Goal: Task Accomplishment & Management: Use online tool/utility

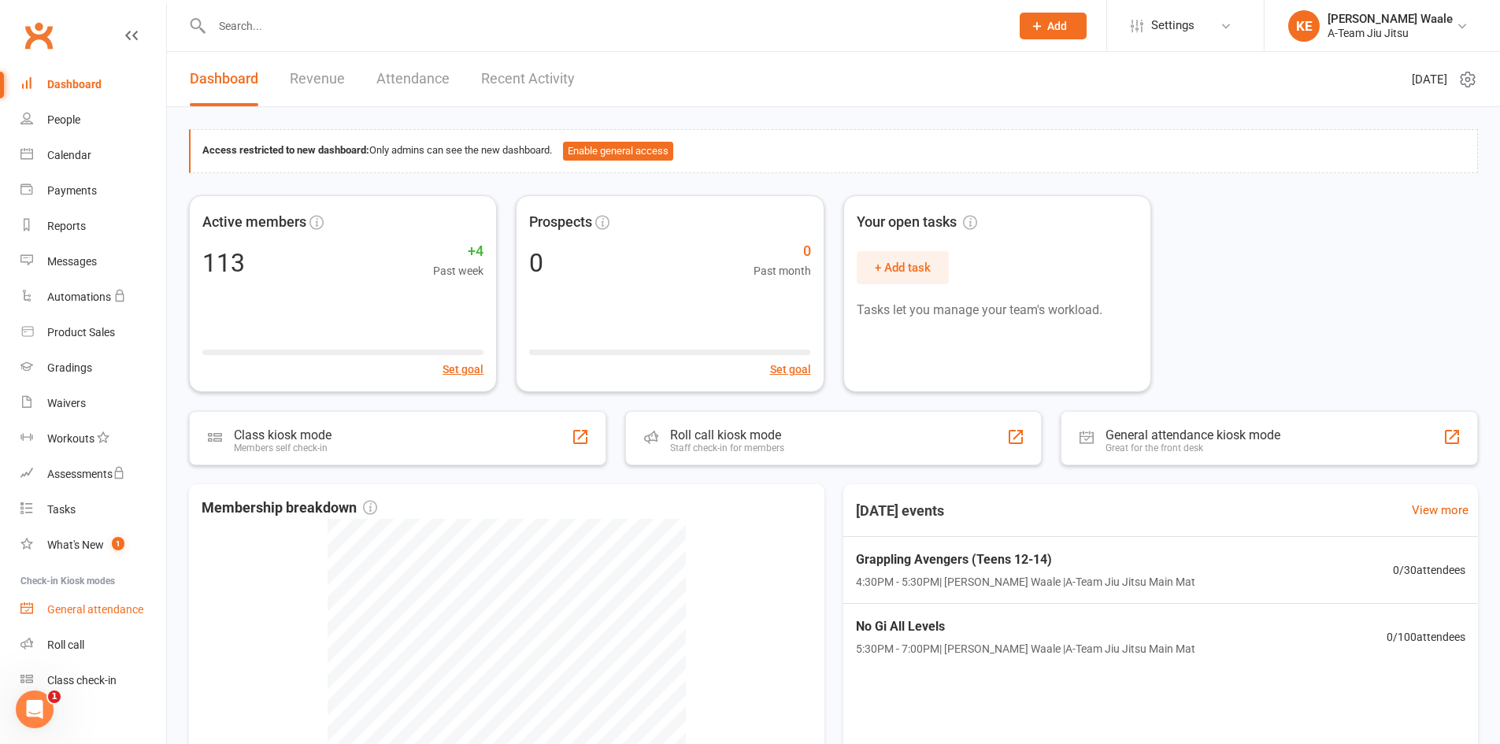
click at [101, 615] on div "General attendance" at bounding box center [95, 609] width 96 height 13
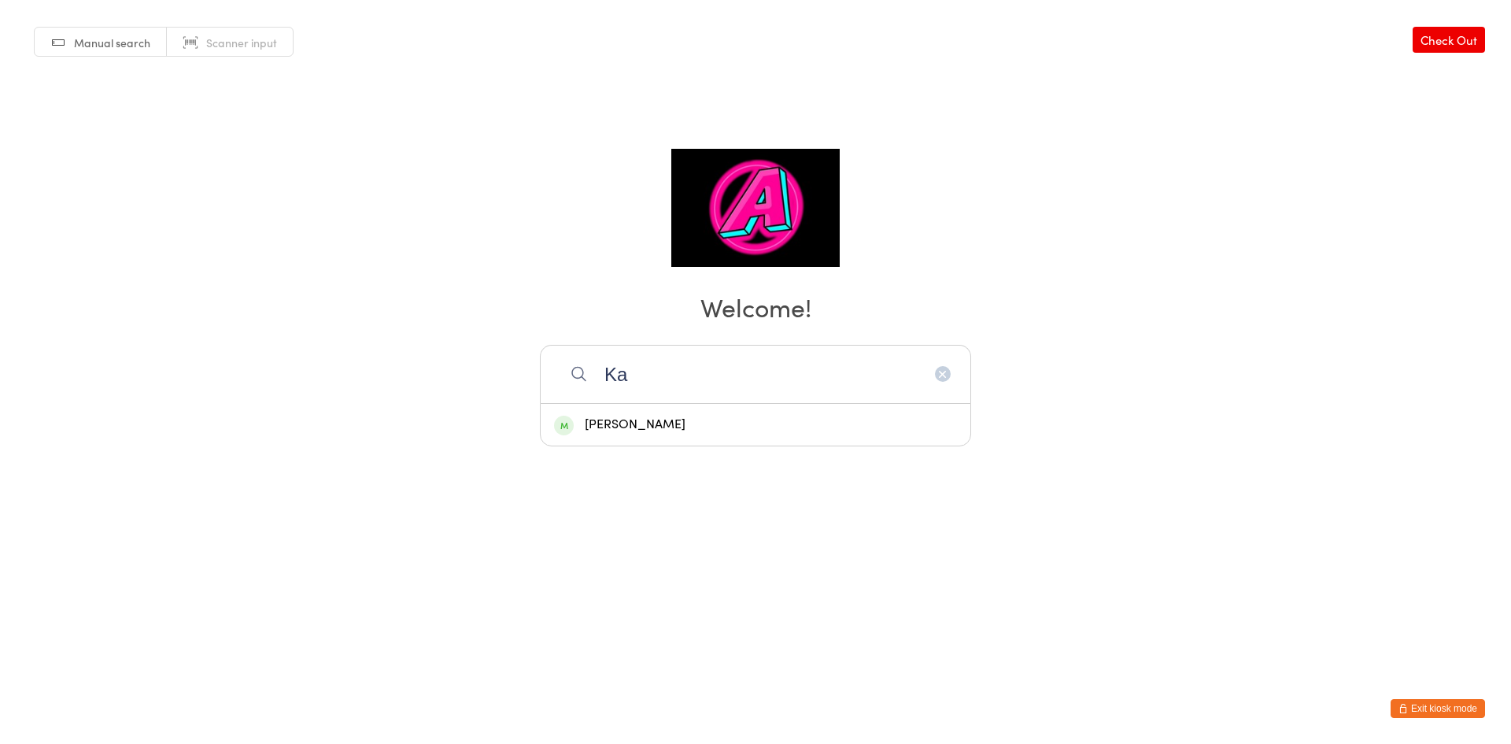
type input "K"
type input "C"
type input "B"
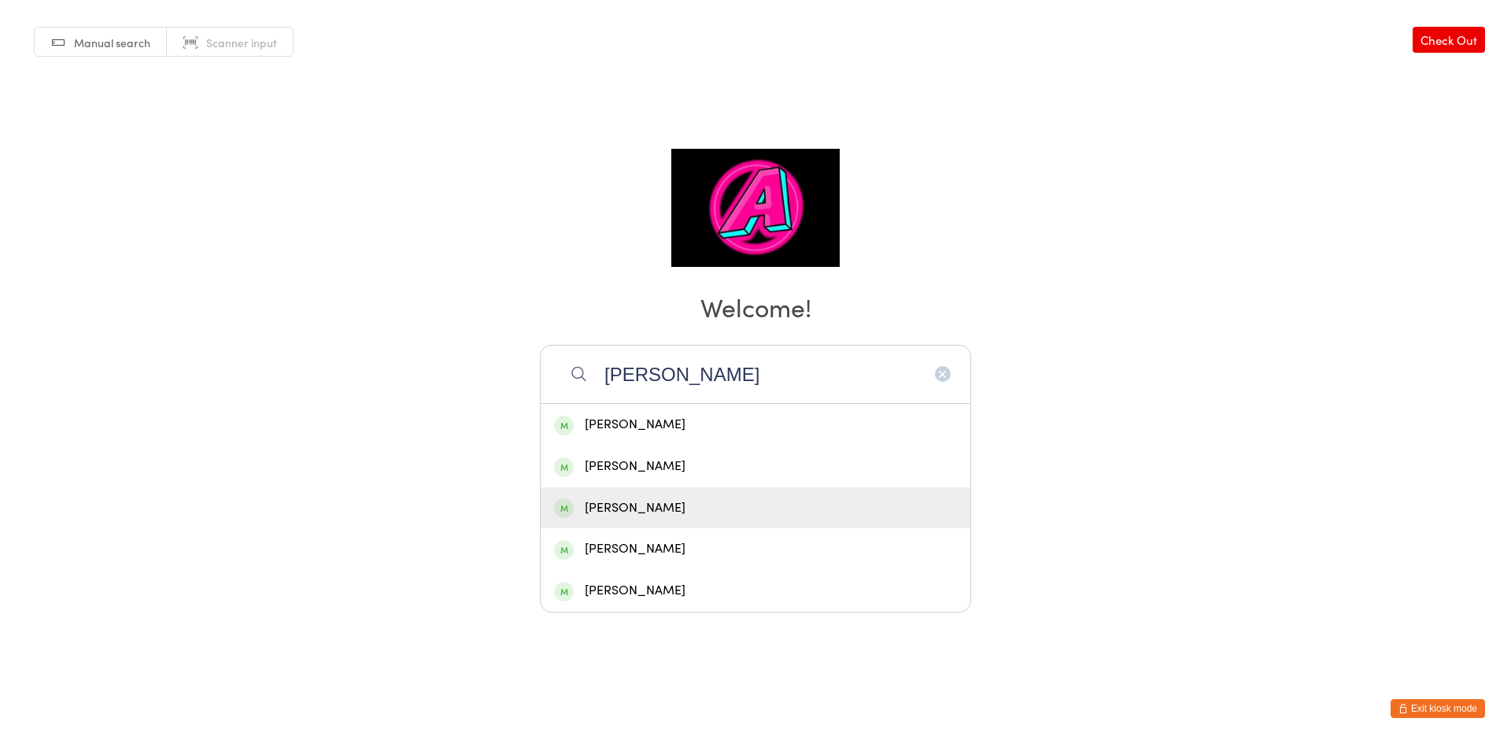
type input "Josh"
click at [639, 513] on div "Joshua Rice" at bounding box center [755, 508] width 403 height 21
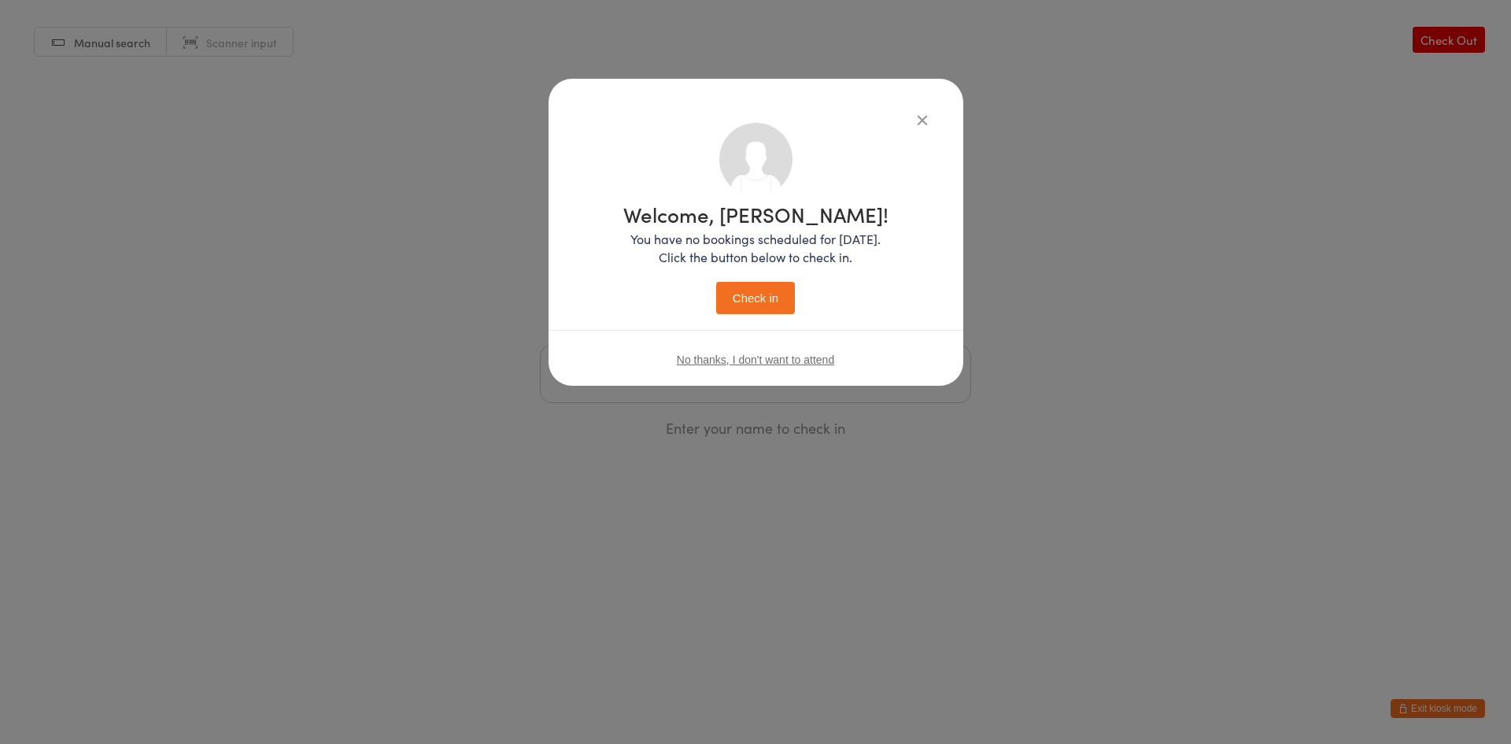
click at [748, 305] on button "Check in" at bounding box center [755, 298] width 79 height 32
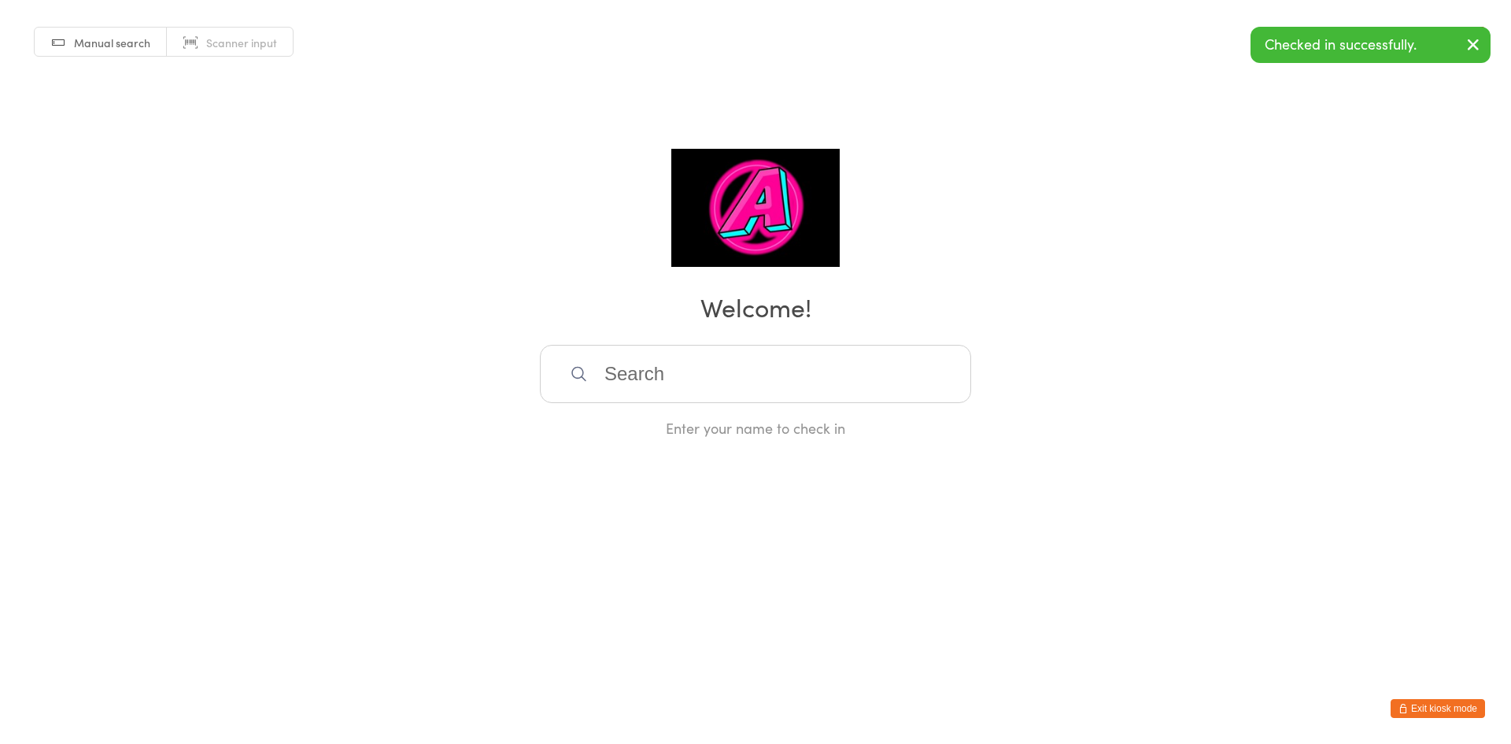
click at [745, 379] on input "search" at bounding box center [755, 374] width 431 height 58
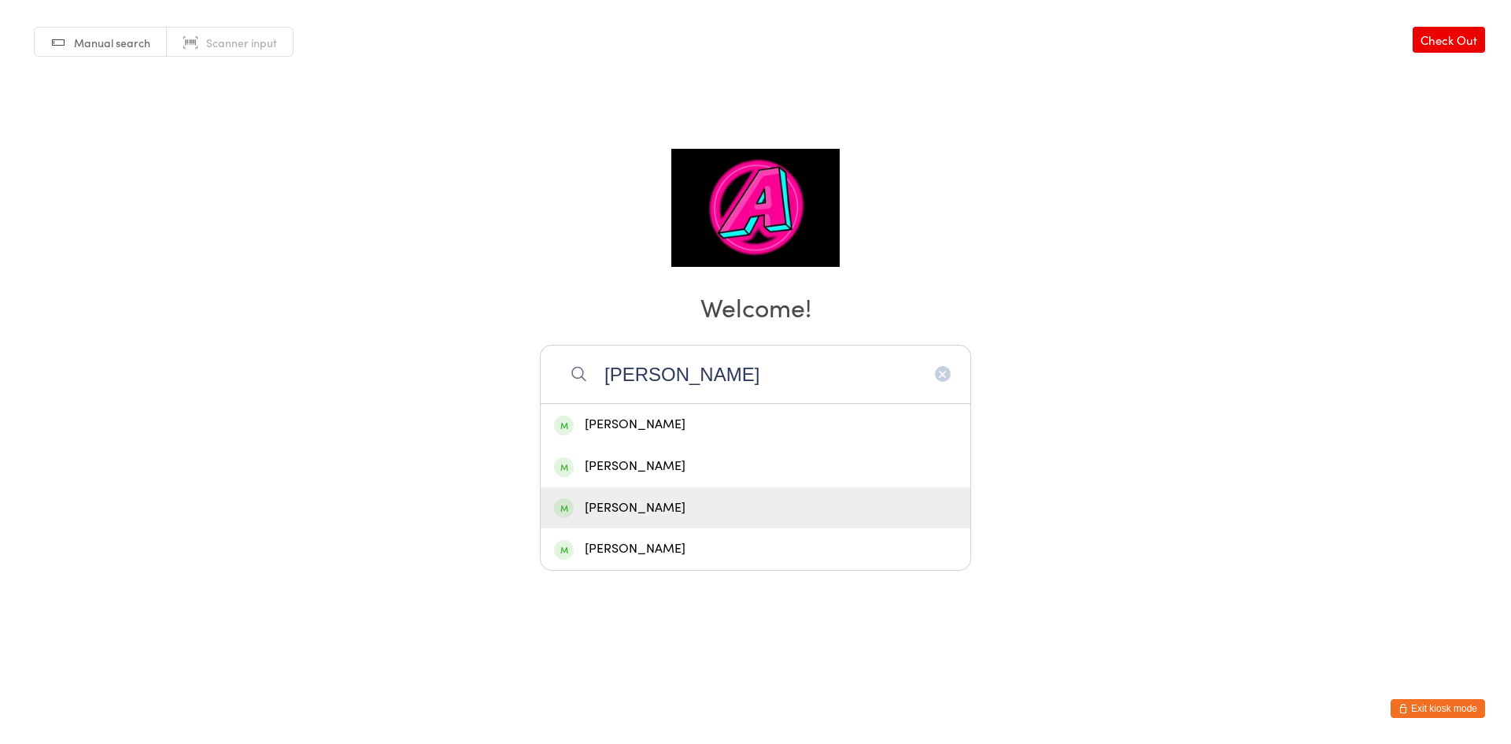
type input "Ryan"
click at [732, 498] on div "Ryan Davies" at bounding box center [755, 508] width 403 height 21
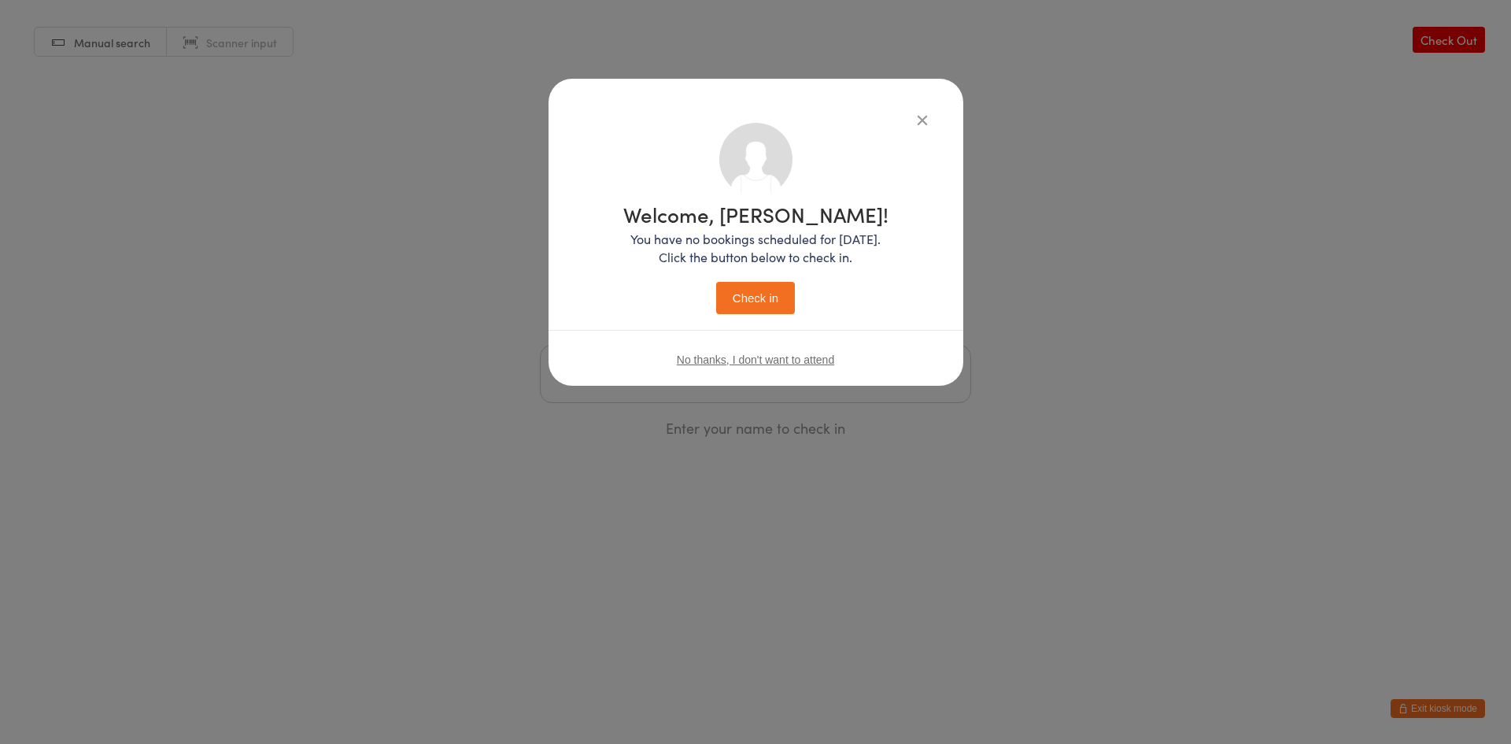
click at [761, 303] on button "Check in" at bounding box center [755, 298] width 79 height 32
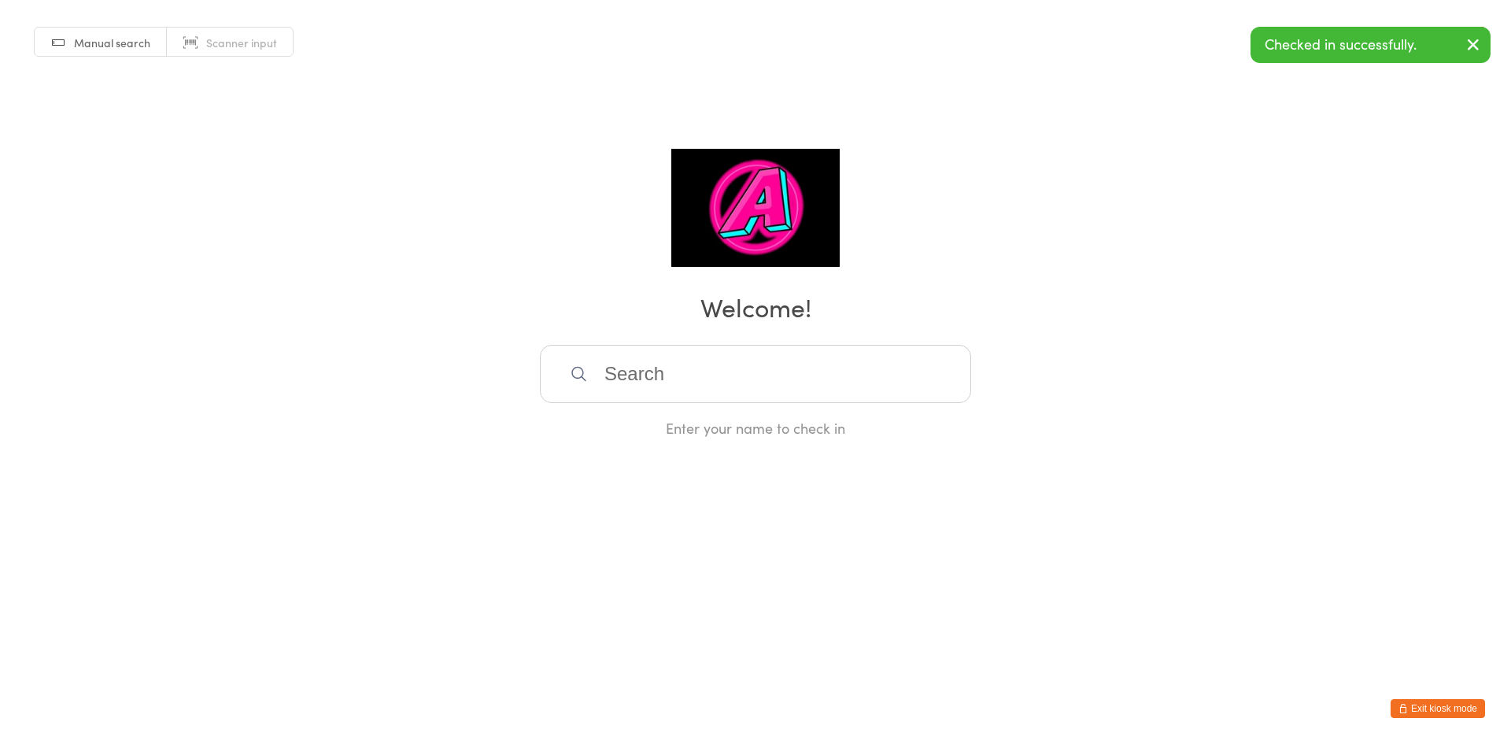
click at [798, 379] on input "search" at bounding box center [755, 374] width 431 height 58
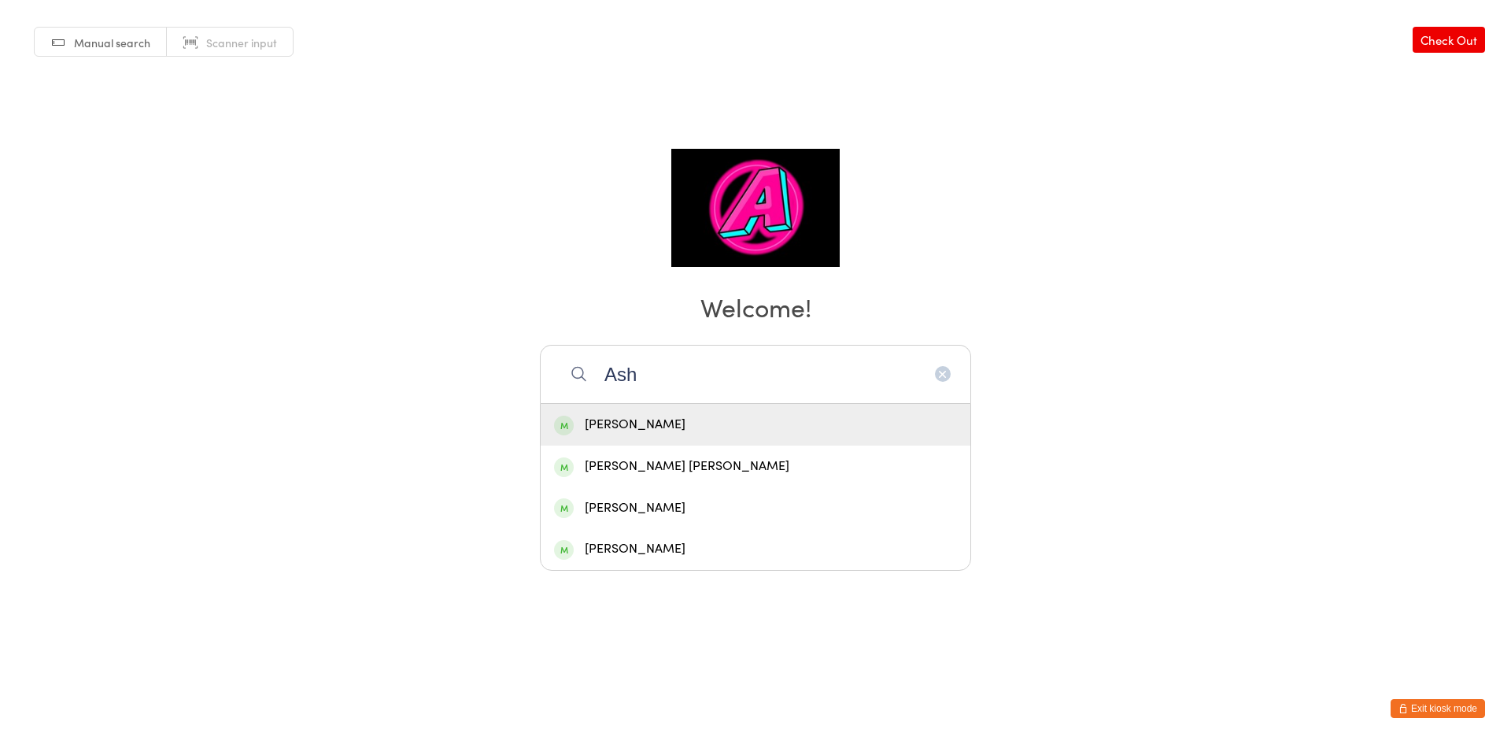
type input "Ash"
click at [790, 420] on div "Ashley Beard" at bounding box center [755, 424] width 403 height 21
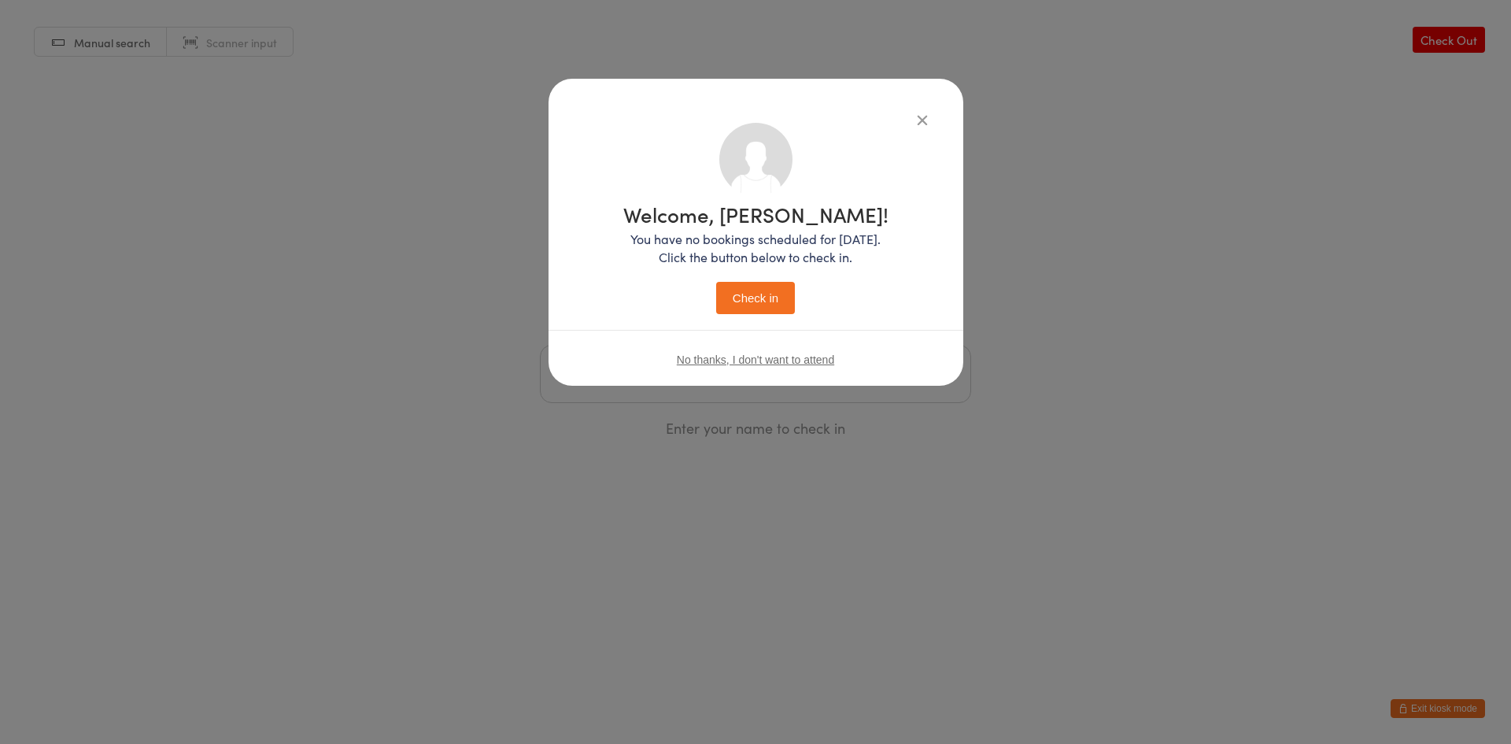
click at [777, 317] on div "Welcome, Ashley! You have no bookings scheduled for today. Click the button bel…" at bounding box center [756, 256] width 352 height 266
click at [777, 309] on button "Check in" at bounding box center [755, 298] width 79 height 32
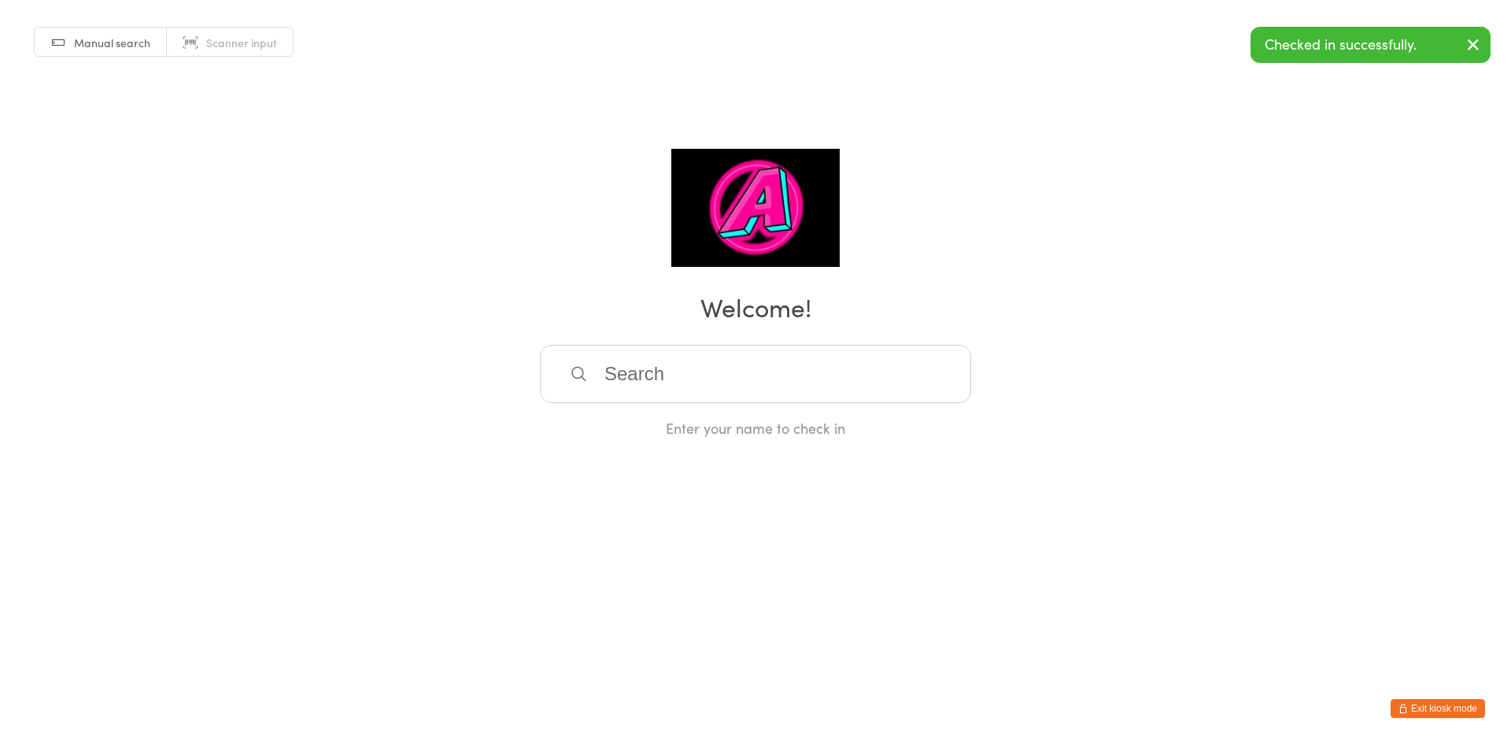
click at [780, 382] on input "search" at bounding box center [755, 374] width 431 height 58
type input "Gus"
click at [772, 419] on div "Gus Venner" at bounding box center [755, 424] width 403 height 21
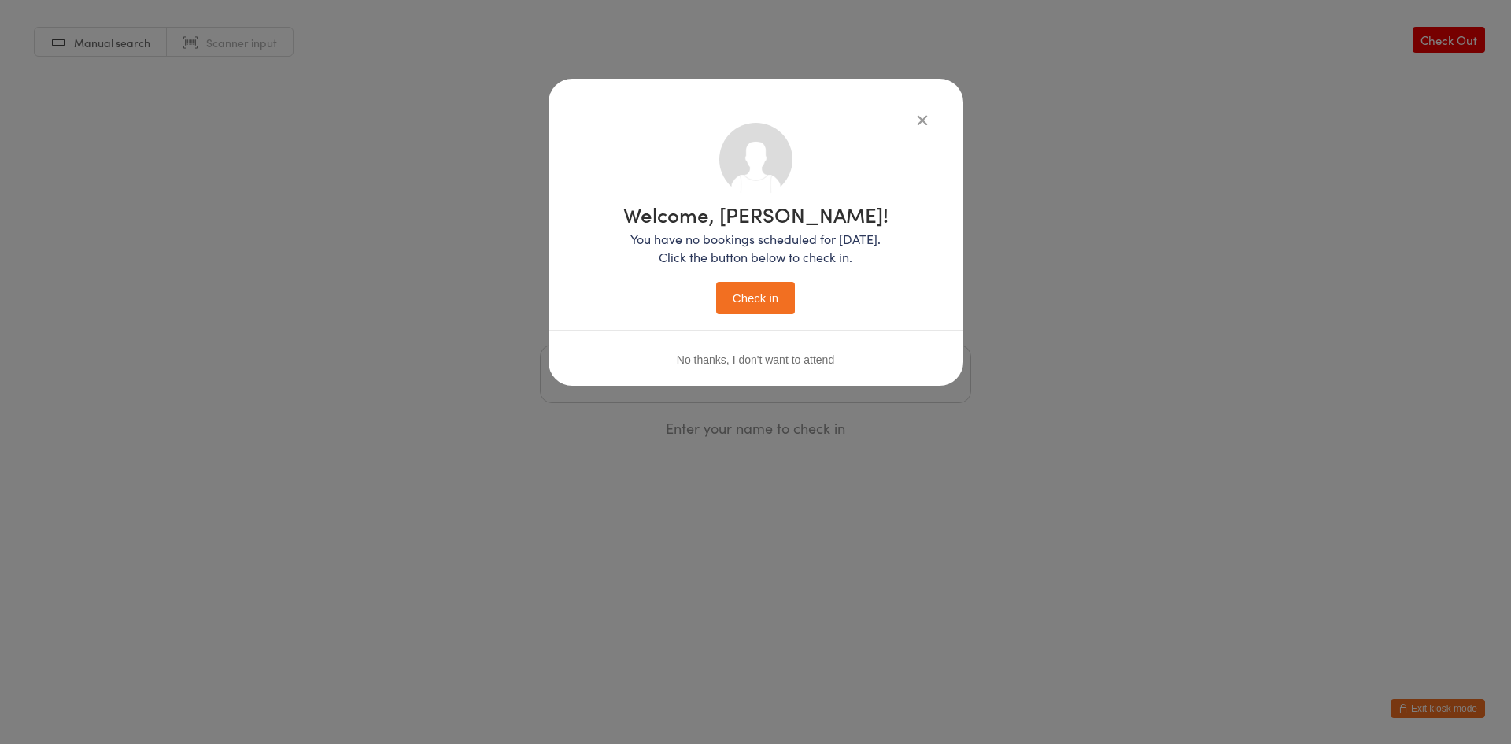
click at [760, 284] on button "Check in" at bounding box center [755, 298] width 79 height 32
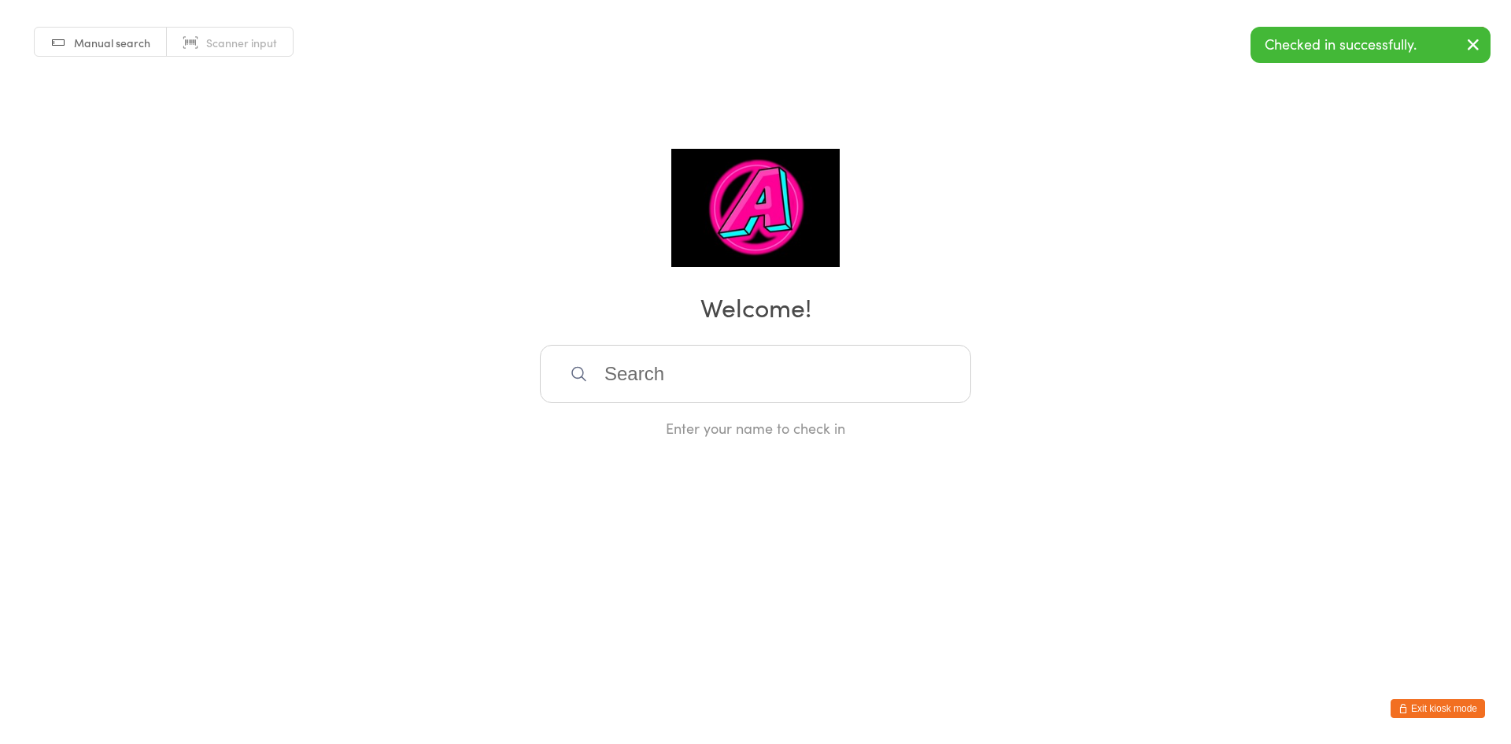
click at [1434, 712] on button "Exit kiosk mode" at bounding box center [1438, 708] width 94 height 19
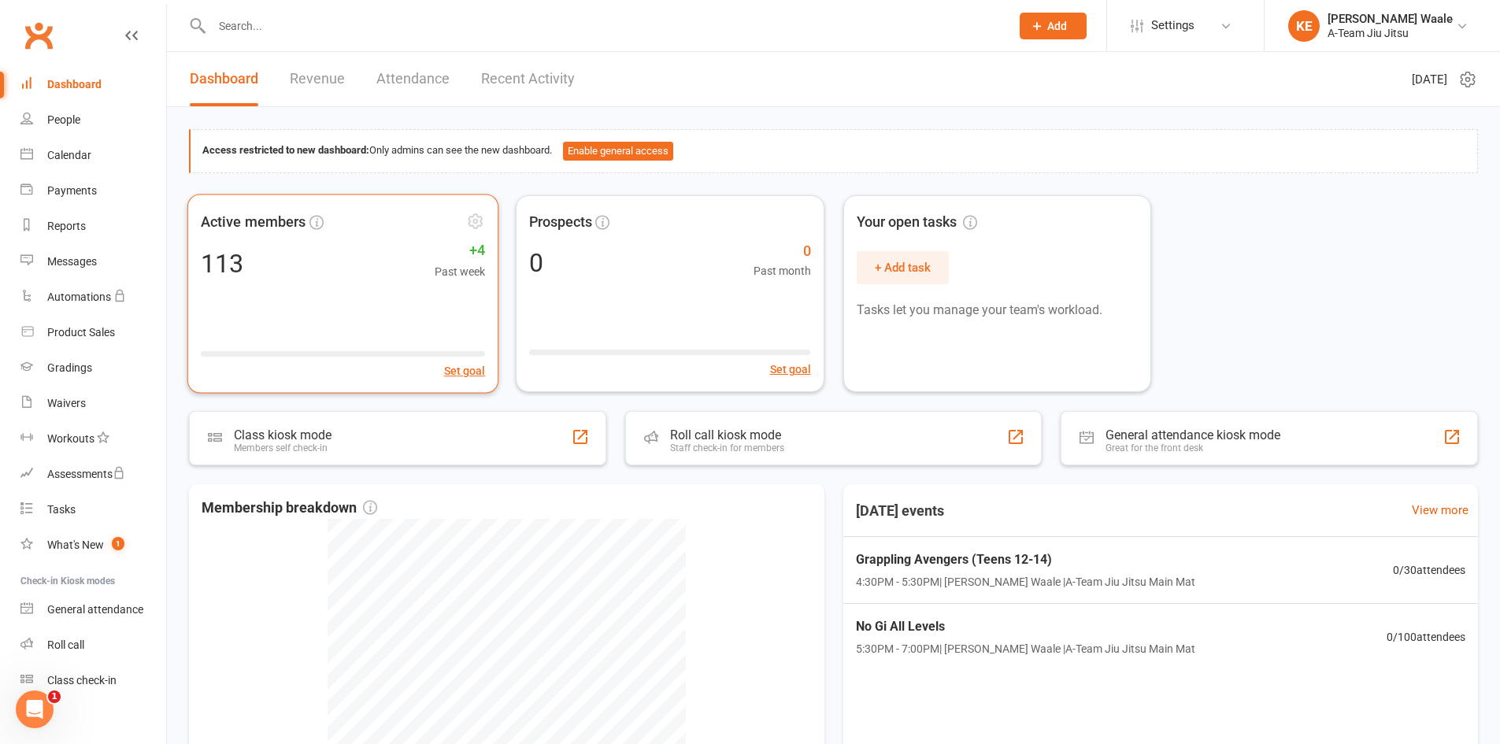
click at [373, 224] on span "Active members" at bounding box center [332, 221] width 262 height 23
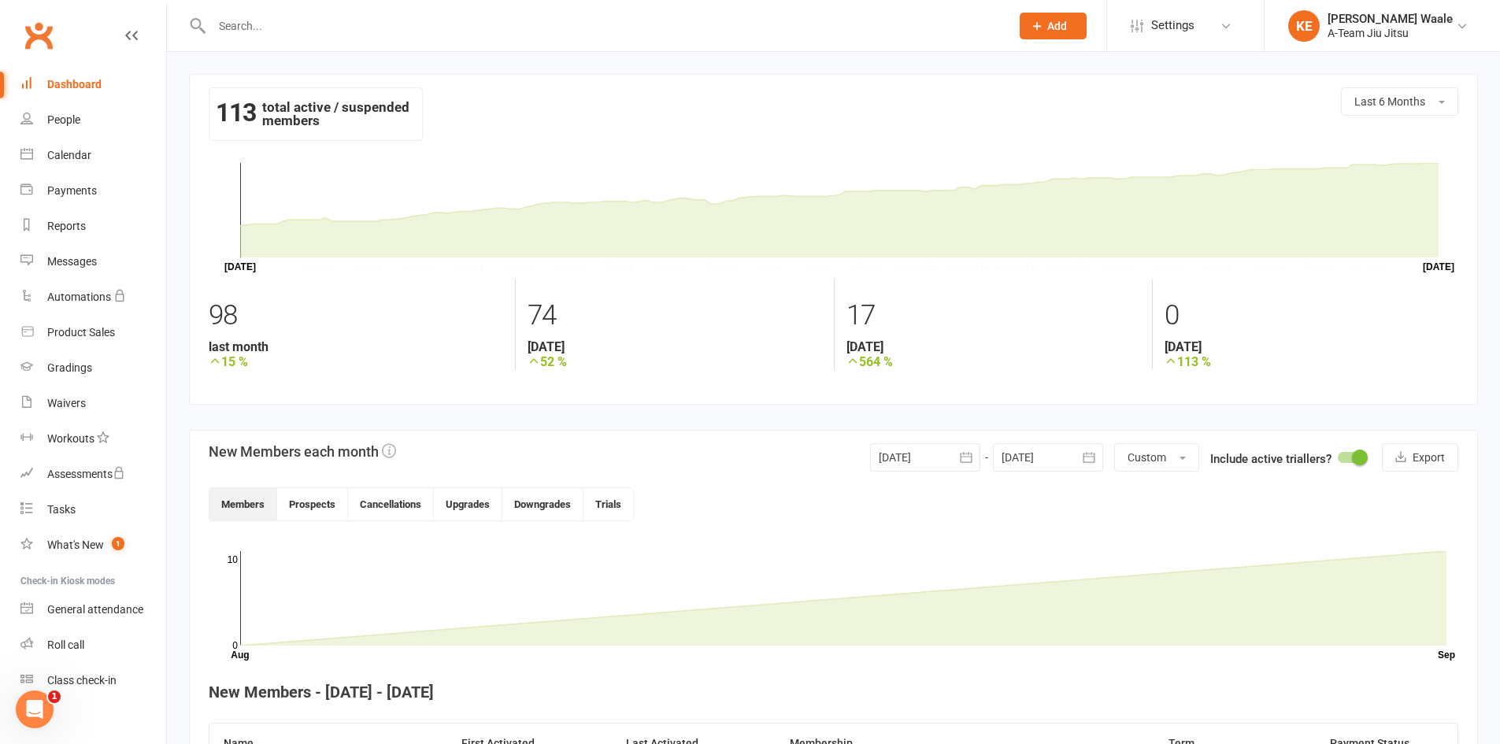
scroll to position [315, 0]
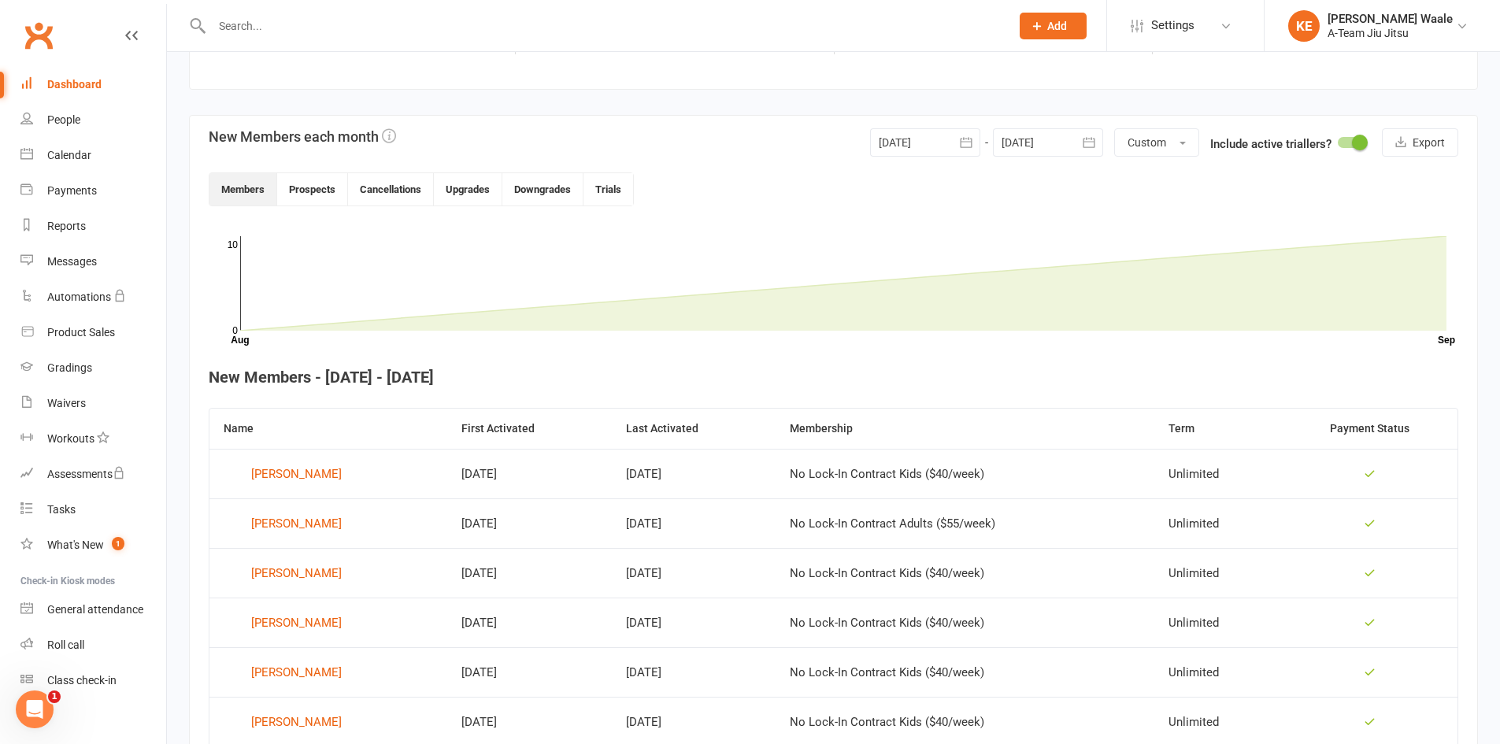
click at [98, 91] on div "Dashboard" at bounding box center [74, 84] width 54 height 13
